Goal: Information Seeking & Learning: Learn about a topic

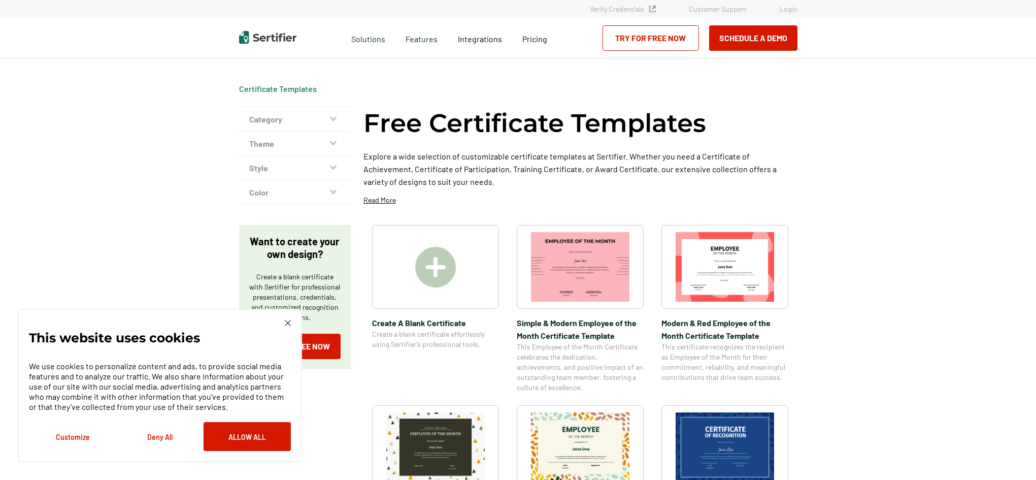
click at [286, 326] on div "This website uses cookies We use cookies to personalize content and ads, to pro…" at bounding box center [160, 385] width 262 height 131
click at [285, 322] on img at bounding box center [288, 323] width 6 height 6
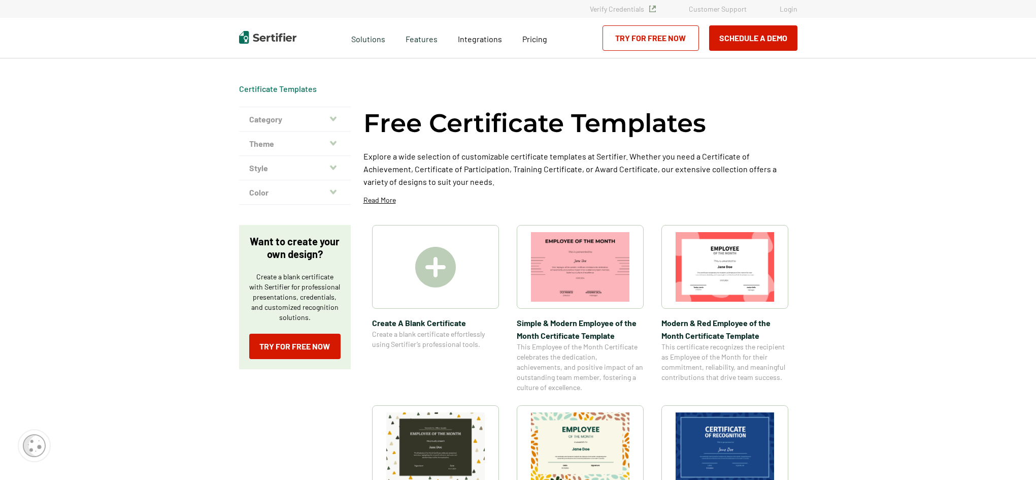
click at [332, 122] on icon "button" at bounding box center [333, 119] width 7 height 8
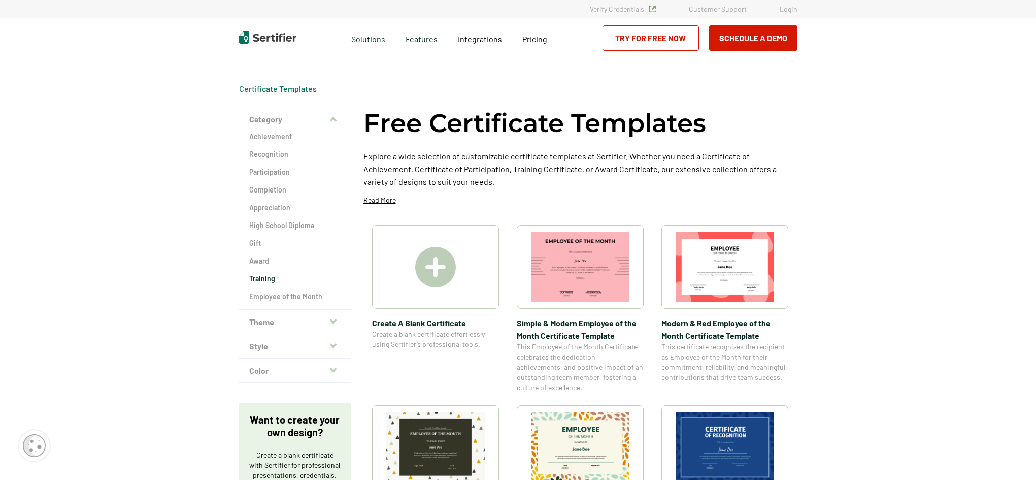
click at [264, 278] on h2 "Training" at bounding box center [294, 279] width 91 height 10
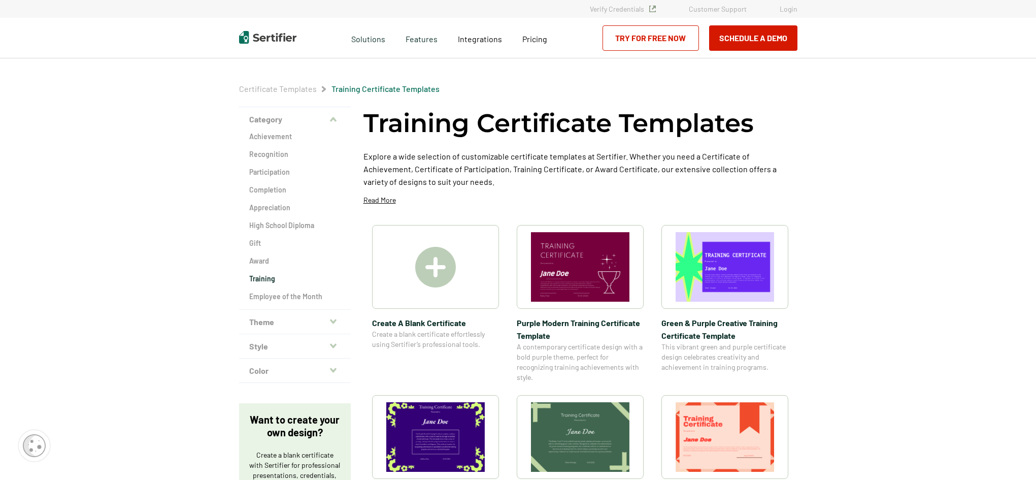
click at [265, 277] on h2 "Training" at bounding box center [294, 279] width 91 height 10
click at [275, 189] on h2 "Completion" at bounding box center [294, 190] width 91 height 10
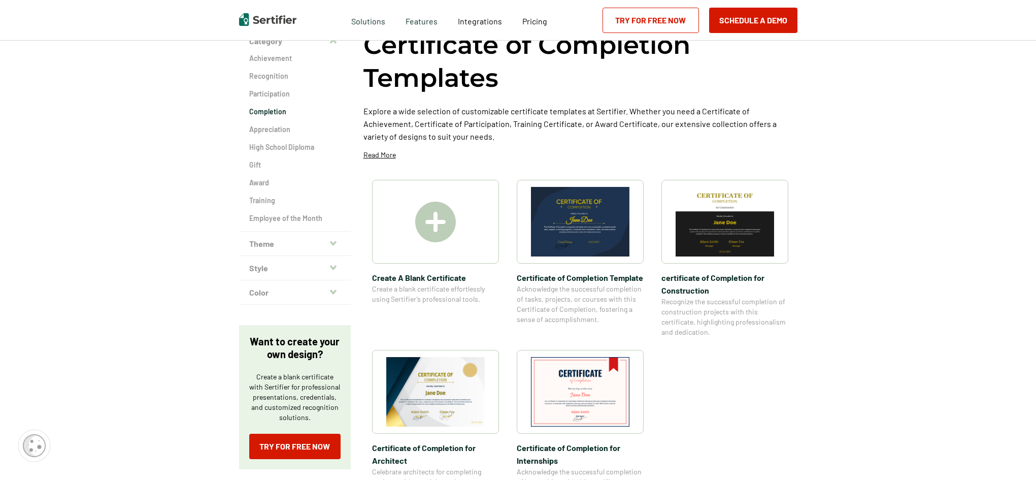
scroll to position [102, 0]
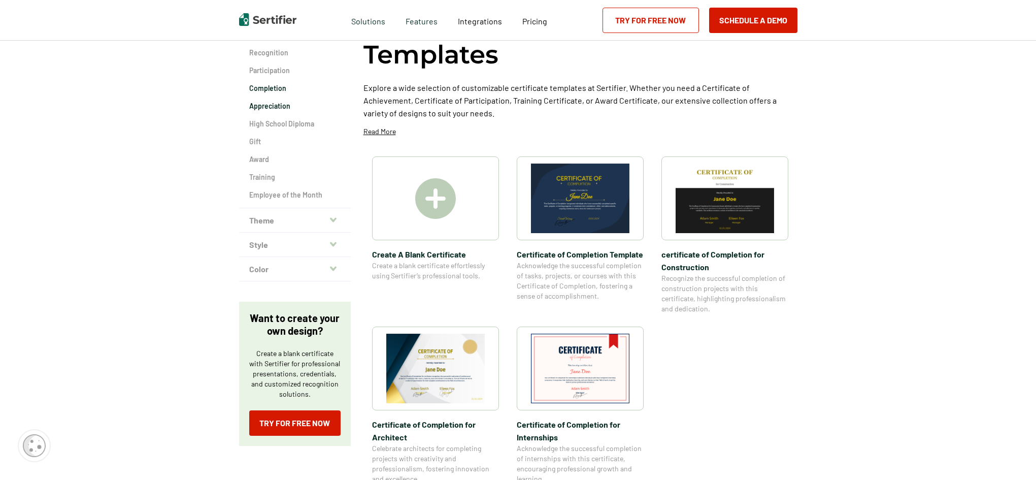
click at [280, 110] on h2 "Appreciation" at bounding box center [294, 106] width 91 height 10
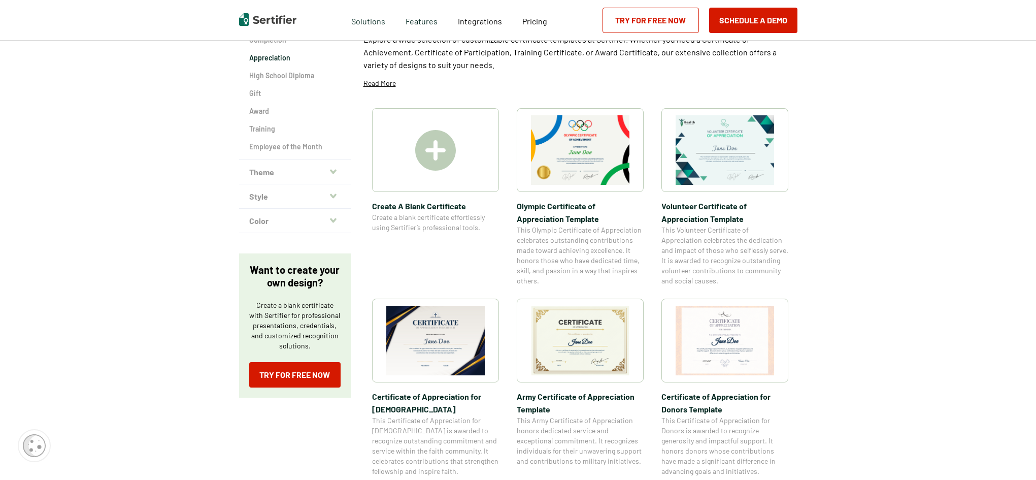
scroll to position [152, 0]
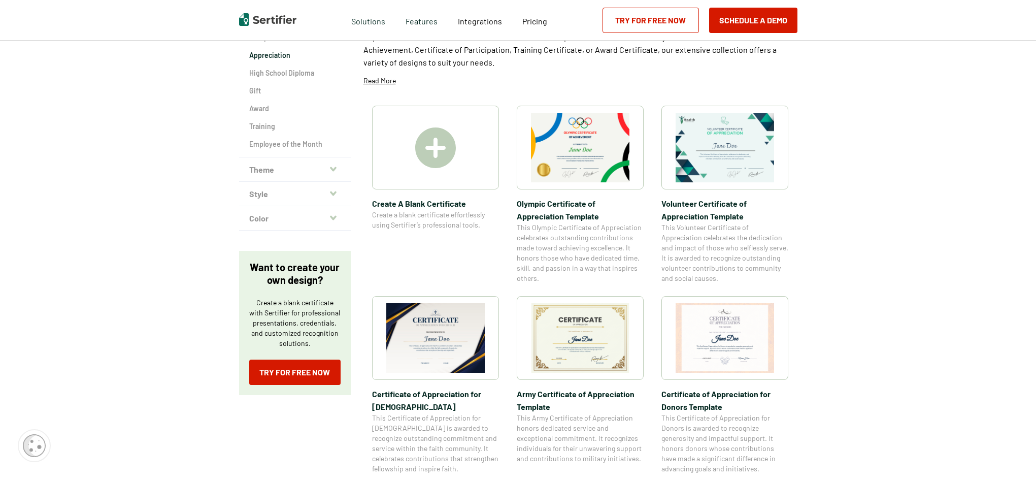
click at [287, 164] on button "Theme" at bounding box center [295, 169] width 112 height 24
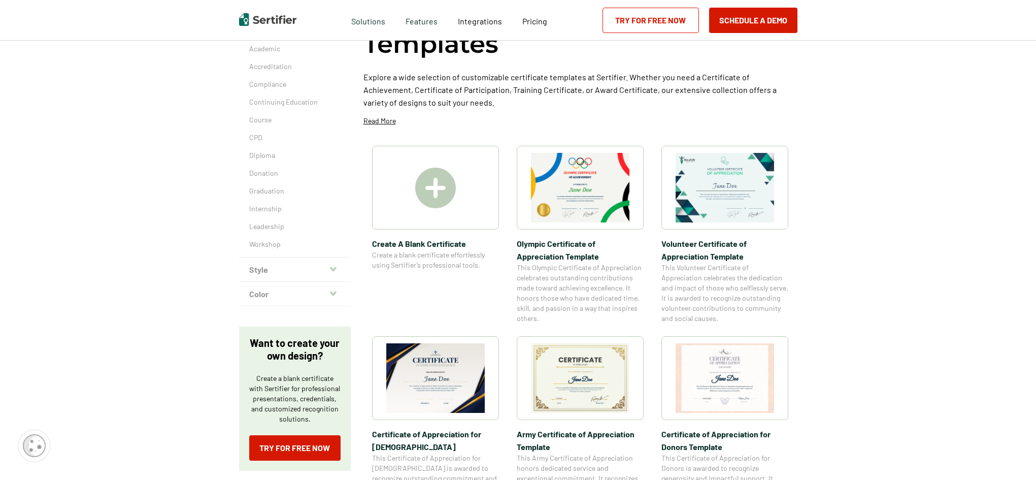
scroll to position [50, 0]
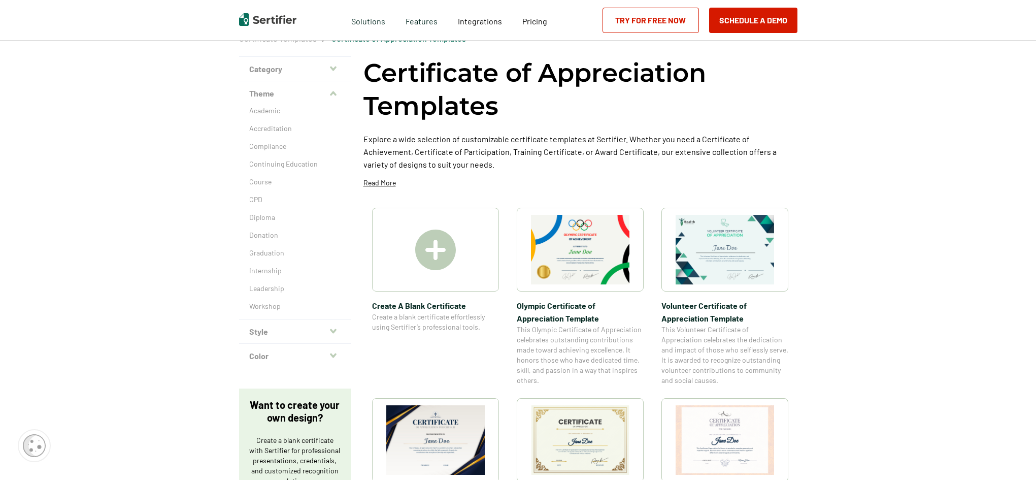
click at [306, 98] on button "Theme" at bounding box center [295, 93] width 112 height 24
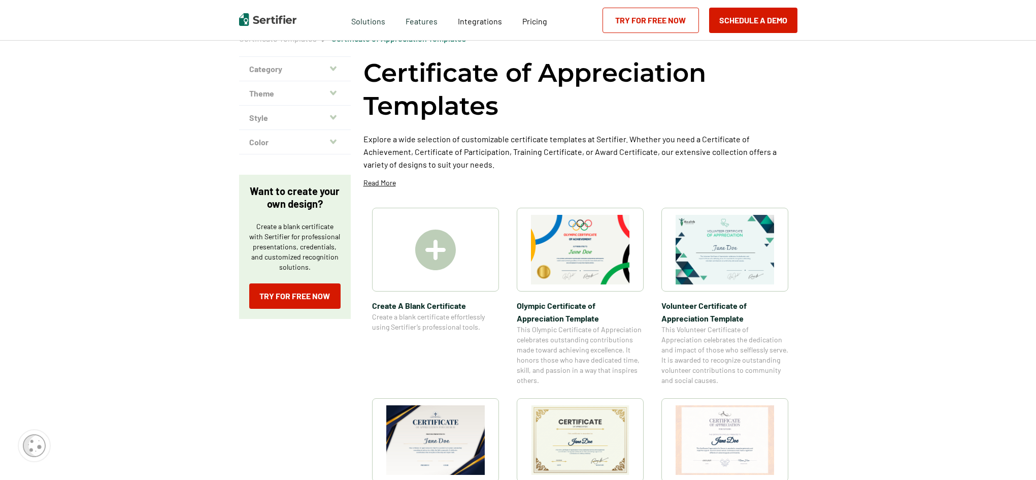
scroll to position [102, 0]
